Goal: Task Accomplishment & Management: Use online tool/utility

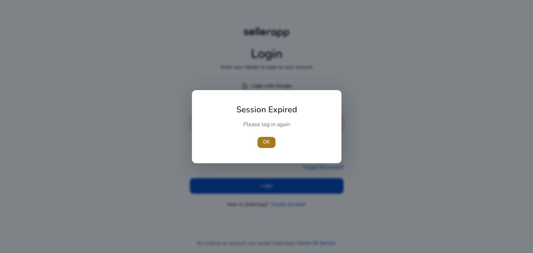
click at [270, 143] on span "button" at bounding box center [266, 142] width 18 height 17
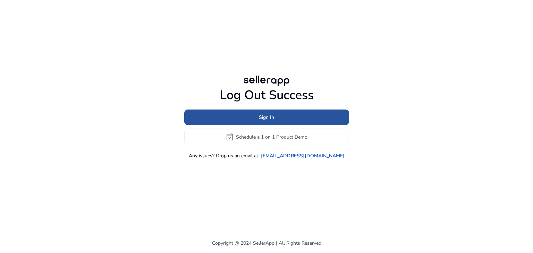
click at [279, 118] on span at bounding box center [266, 117] width 165 height 17
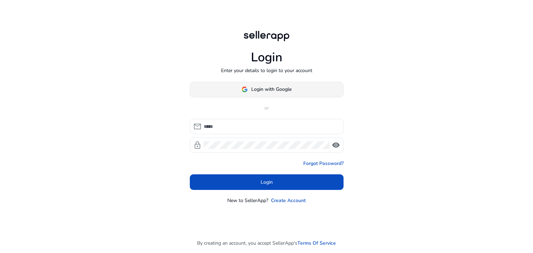
click at [281, 88] on span "Login with Google" at bounding box center [271, 90] width 40 height 8
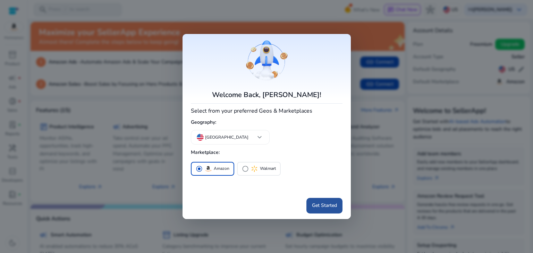
click at [319, 204] on span "Get Started" at bounding box center [324, 206] width 25 height 8
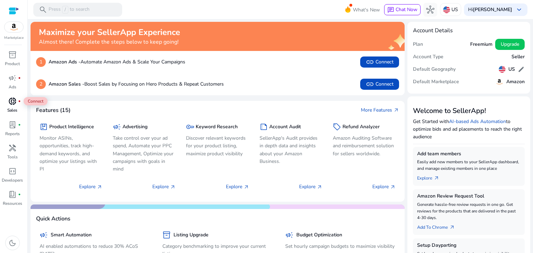
click at [17, 99] on div "donut_small fiber_manual_record" at bounding box center [12, 101] width 19 height 11
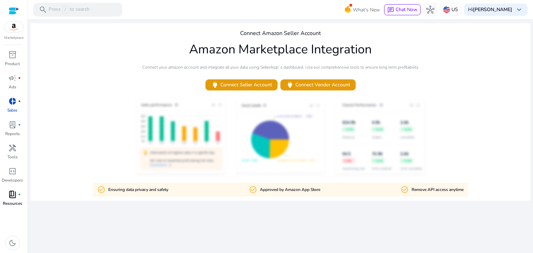
click at [16, 195] on span "book_4" at bounding box center [12, 195] width 8 height 8
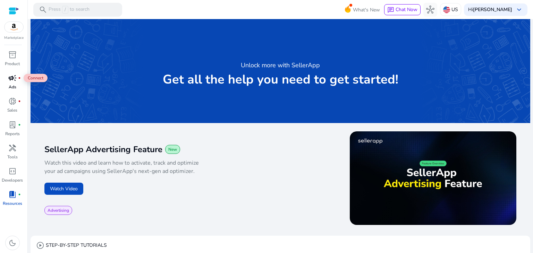
click at [15, 78] on span "campaign" at bounding box center [12, 78] width 8 height 8
